Goal: Transaction & Acquisition: Purchase product/service

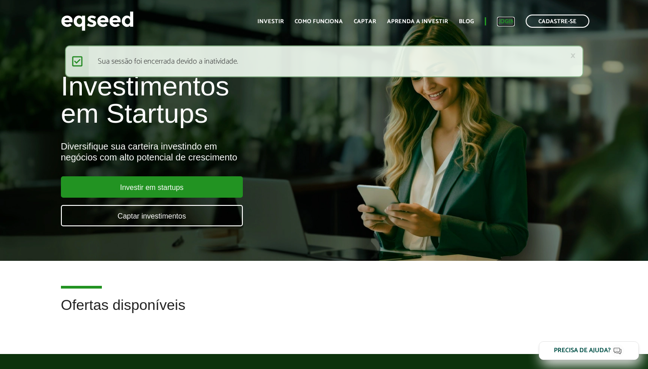
click at [507, 23] on link "Login" at bounding box center [506, 22] width 18 height 6
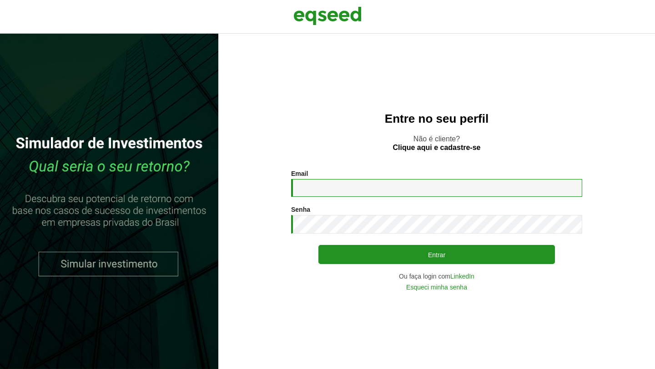
click at [389, 188] on input "Email *" at bounding box center [436, 188] width 291 height 18
click at [311, 179] on input "Email *" at bounding box center [436, 188] width 291 height 18
type input "**********"
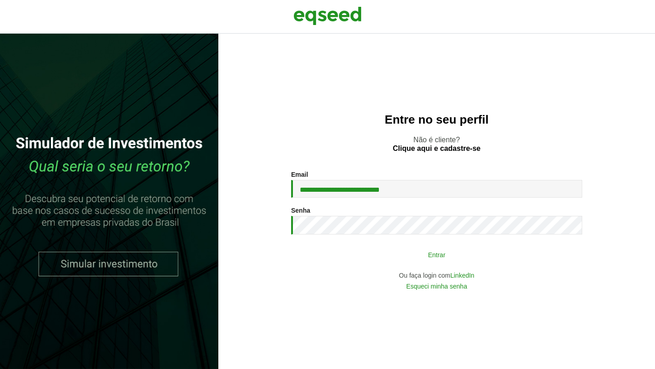
click at [413, 256] on button "Entrar" at bounding box center [436, 254] width 237 height 17
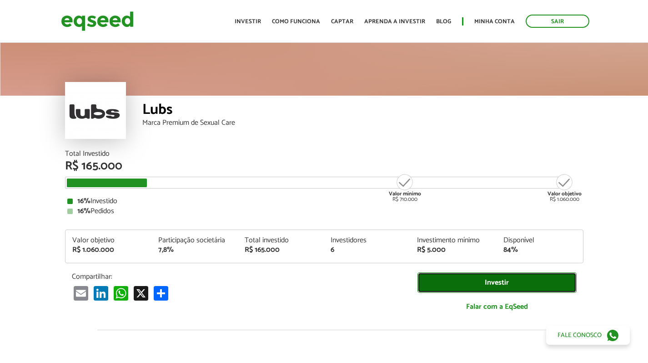
click at [488, 277] on link "Investir" at bounding box center [497, 282] width 159 height 20
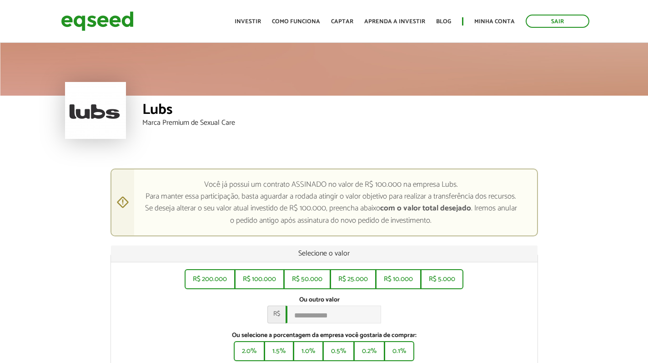
scroll to position [111, 0]
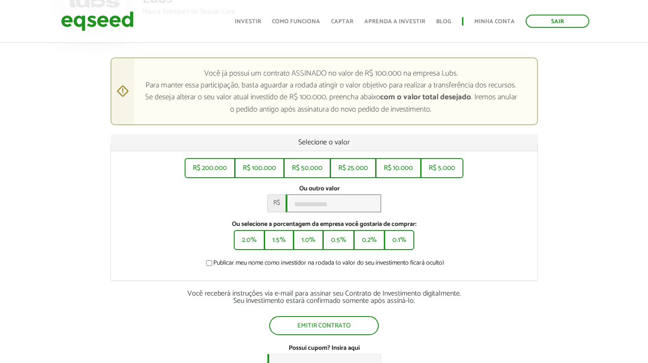
click at [305, 205] on input "Ou outro valor *" at bounding box center [334, 203] width 96 height 18
type input "*******"
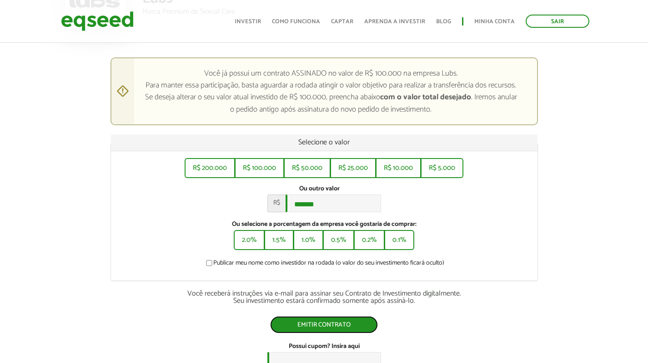
click at [322, 327] on button "Emitir contrato" at bounding box center [324, 324] width 108 height 17
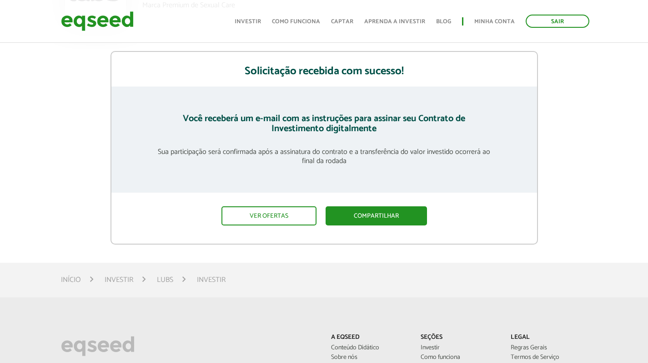
scroll to position [121, 0]
